Goal: Communication & Community: Answer question/provide support

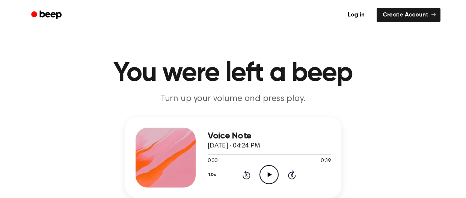
click at [267, 180] on icon "Play Audio" at bounding box center [268, 174] width 19 height 19
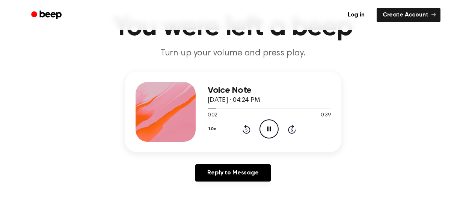
scroll to position [47, 0]
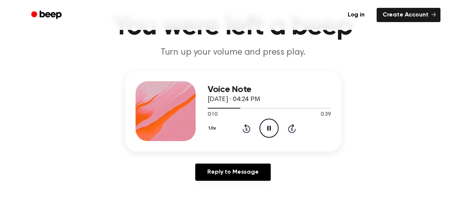
click at [271, 133] on icon "Pause Audio" at bounding box center [268, 128] width 19 height 19
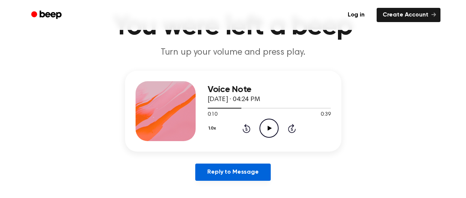
click at [255, 179] on link "Reply to Message" at bounding box center [232, 172] width 75 height 17
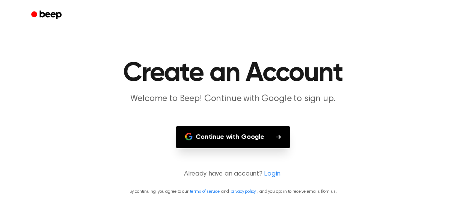
scroll to position [3, 0]
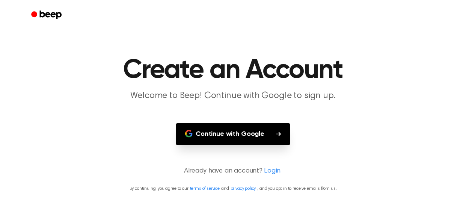
click at [277, 135] on icon "button" at bounding box center [278, 134] width 5 height 5
click at [276, 168] on link "Login" at bounding box center [272, 172] width 17 height 10
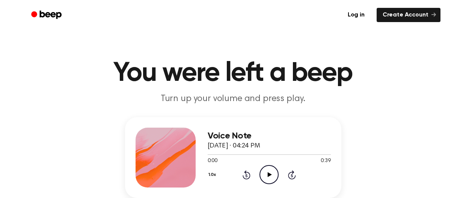
click at [269, 173] on icon "Play Audio" at bounding box center [268, 174] width 19 height 19
